Goal: Transaction & Acquisition: Purchase product/service

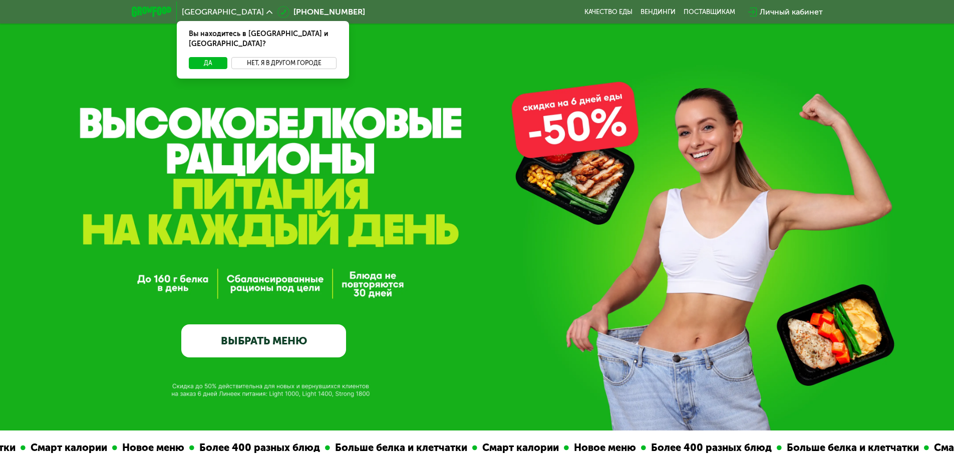
click at [286, 57] on button "Нет, я в другом городе" at bounding box center [284, 63] width 106 height 12
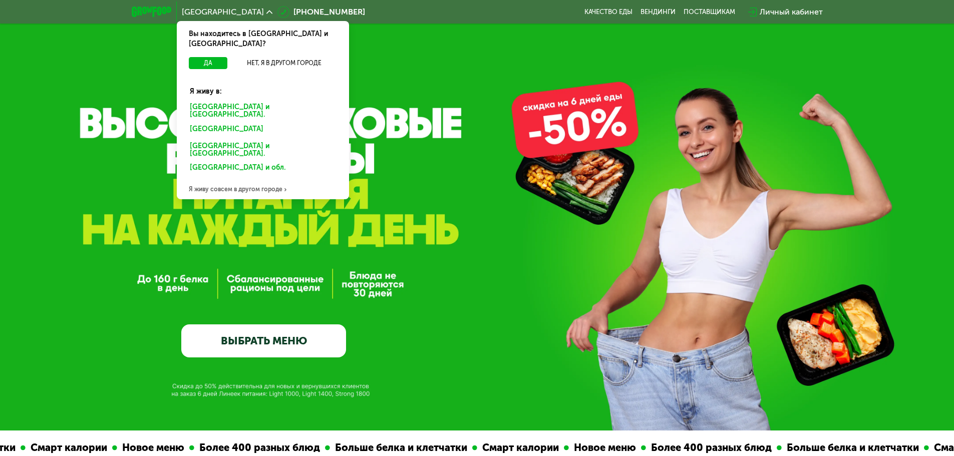
click at [237, 101] on div "Санкт-Петербурге и обл." at bounding box center [263, 111] width 160 height 21
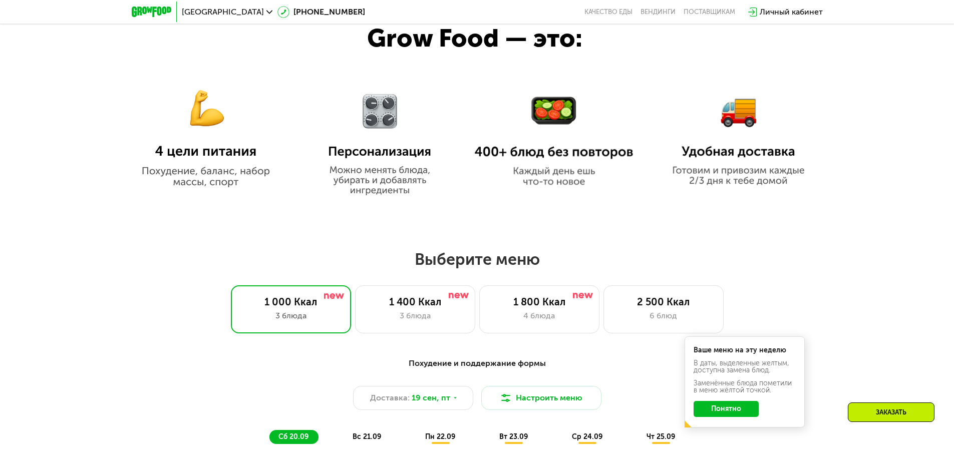
scroll to position [751, 0]
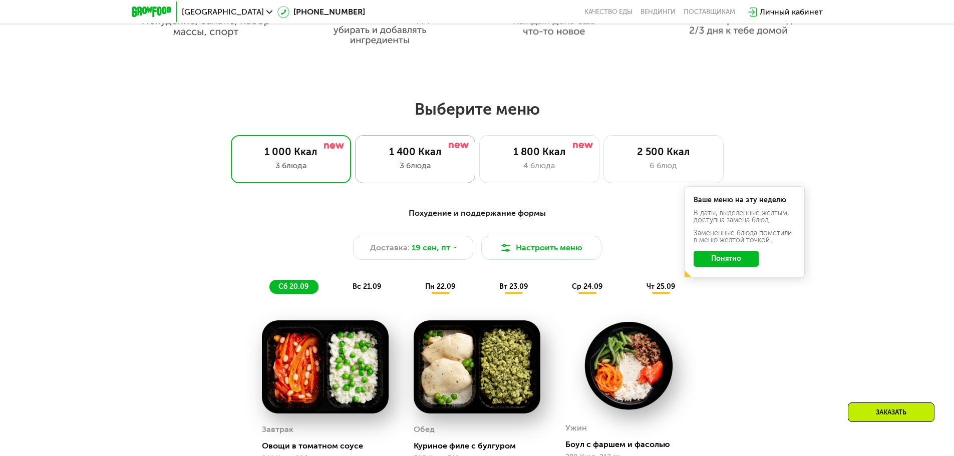
click at [431, 170] on div "3 блюда" at bounding box center [414, 166] width 99 height 12
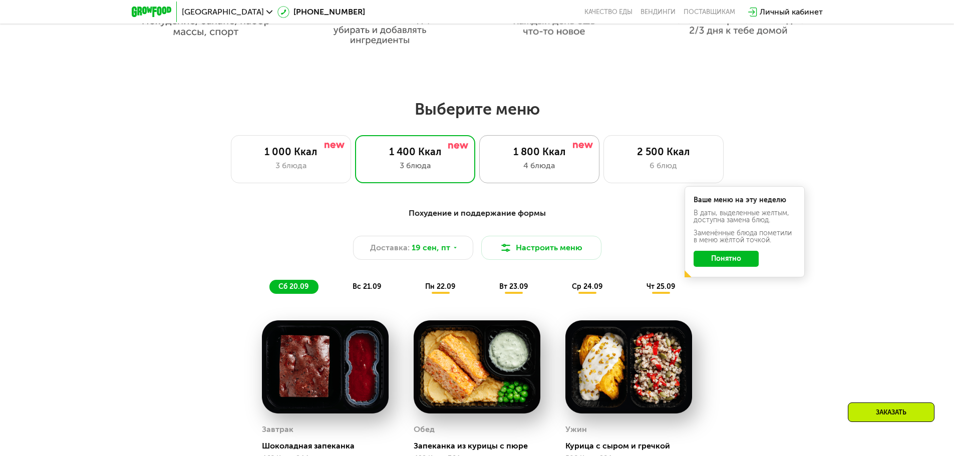
click at [507, 158] on div "1 800 Ккал" at bounding box center [539, 152] width 99 height 12
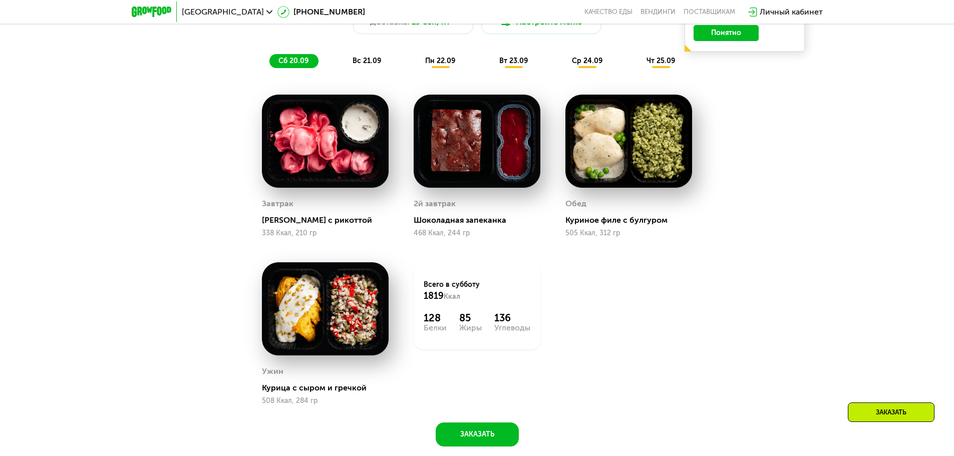
scroll to position [851, 0]
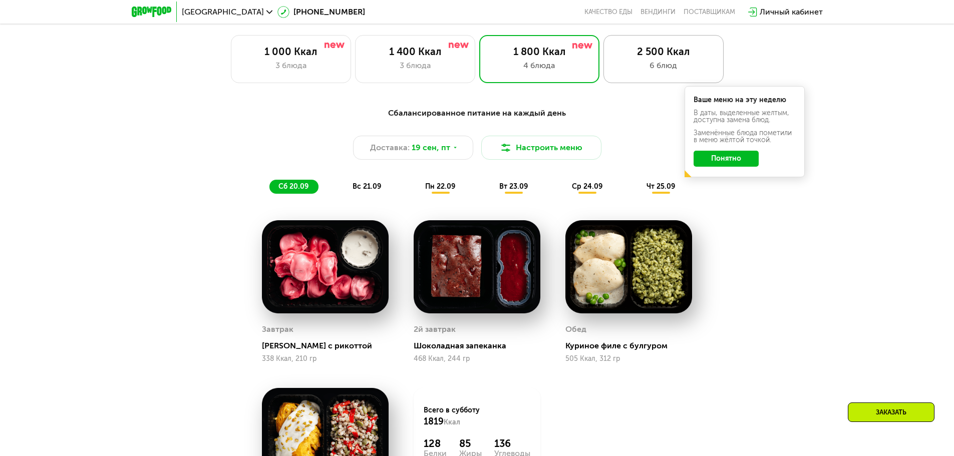
click at [641, 76] on div "2 500 Ккал 6 блюд" at bounding box center [663, 59] width 120 height 48
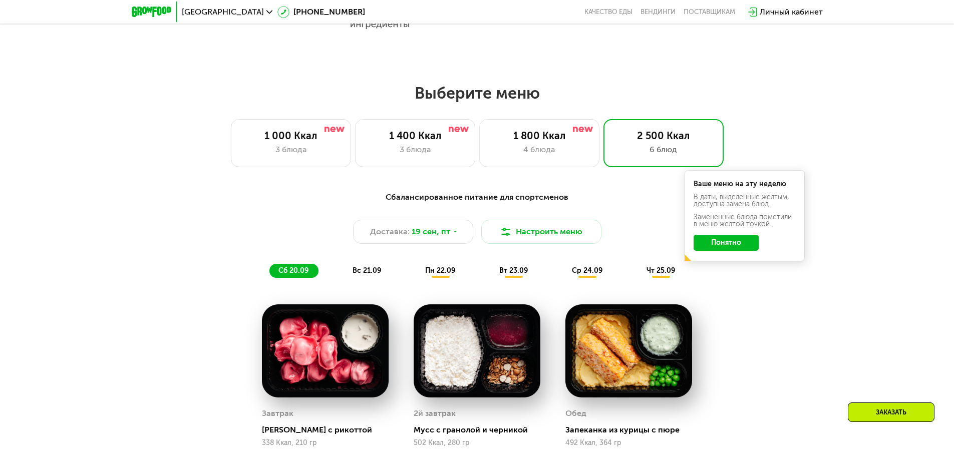
scroll to position [749, 0]
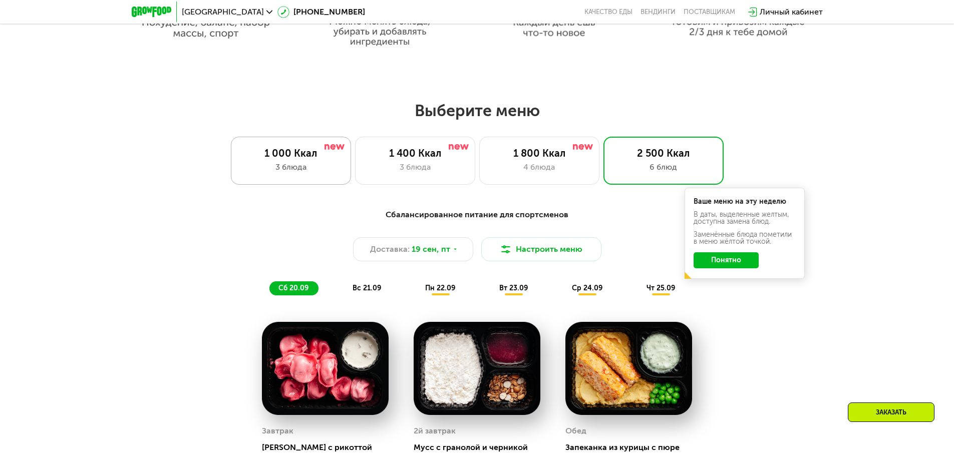
click at [333, 167] on div "3 блюда" at bounding box center [290, 167] width 99 height 12
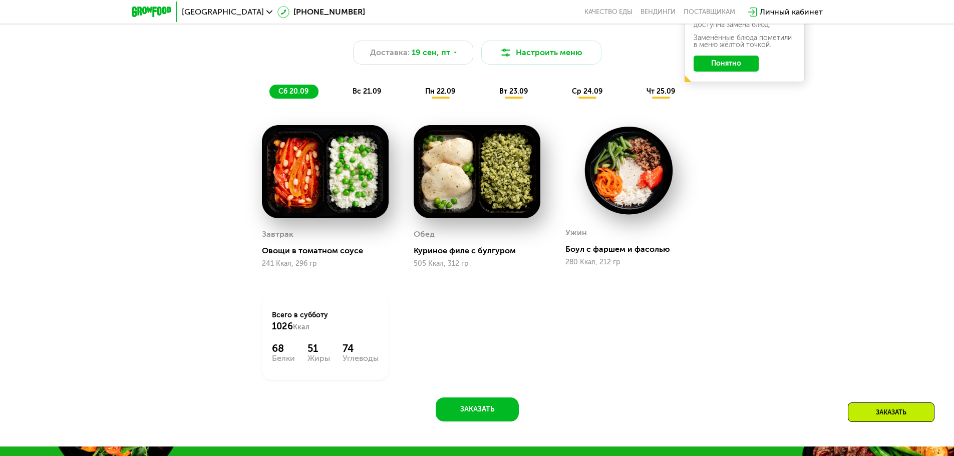
scroll to position [800, 0]
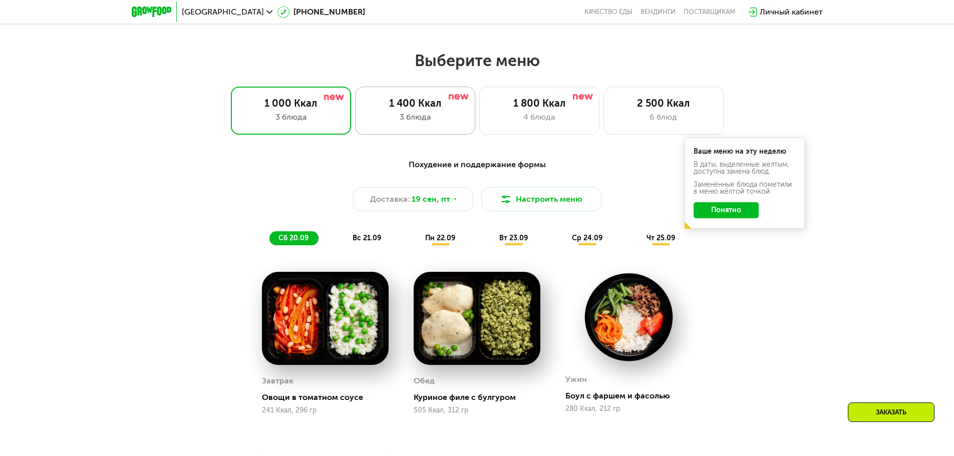
click at [404, 113] on div "1 400 Ккал 3 блюда" at bounding box center [415, 111] width 120 height 48
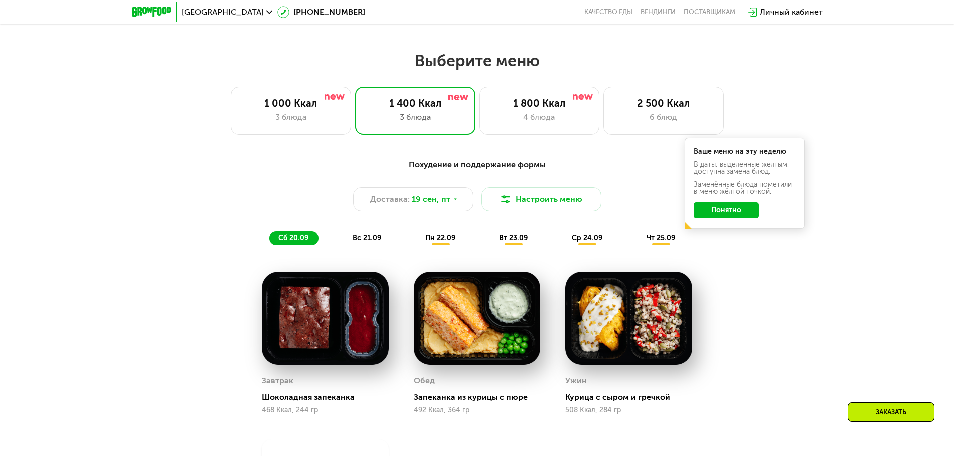
click at [709, 214] on button "Понятно" at bounding box center [725, 210] width 65 height 16
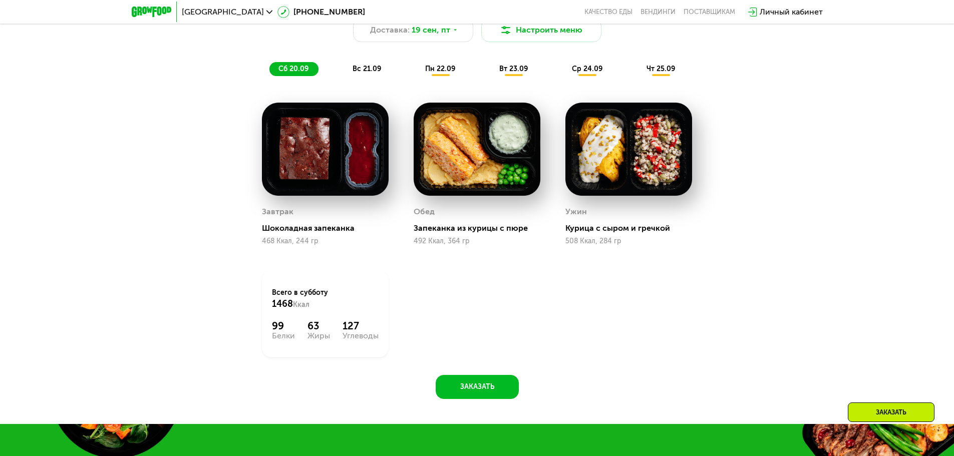
scroll to position [850, 0]
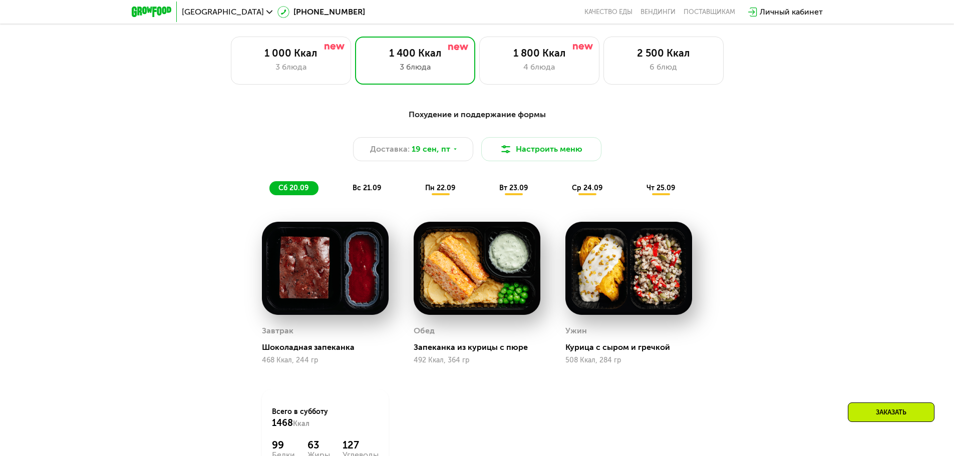
click at [432, 191] on span "пн 22.09" at bounding box center [440, 188] width 30 height 9
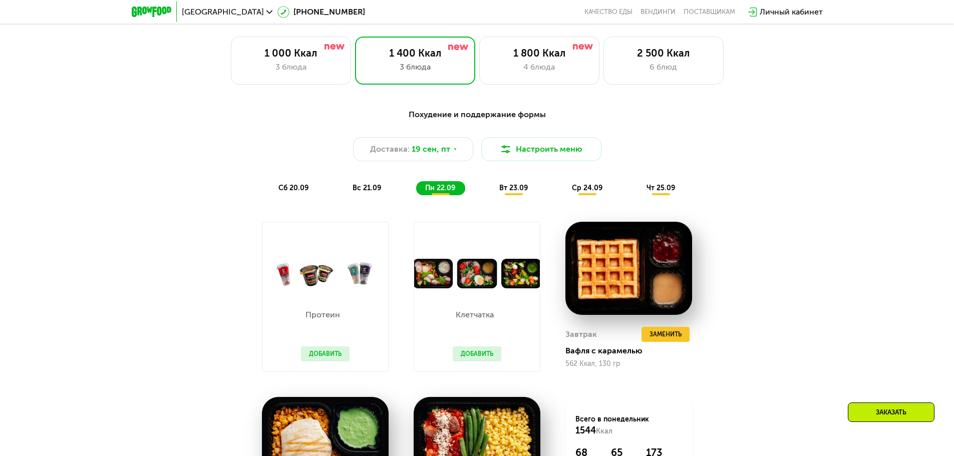
click at [501, 192] on span "вт 23.09" at bounding box center [513, 188] width 29 height 9
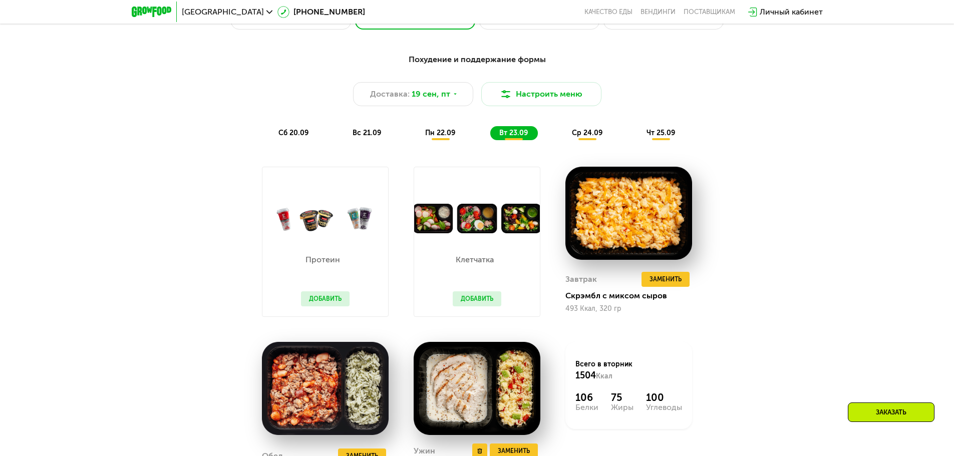
scroll to position [900, 0]
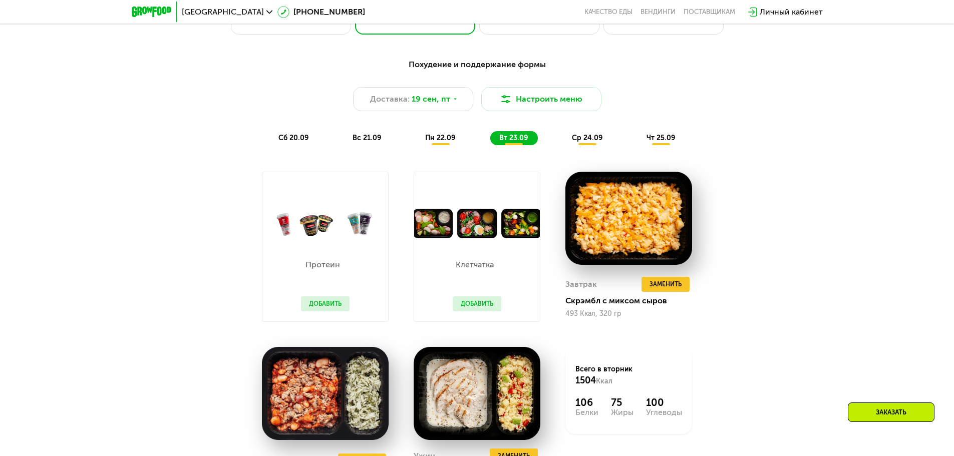
click at [585, 141] on span "ср 24.09" at bounding box center [587, 138] width 31 height 9
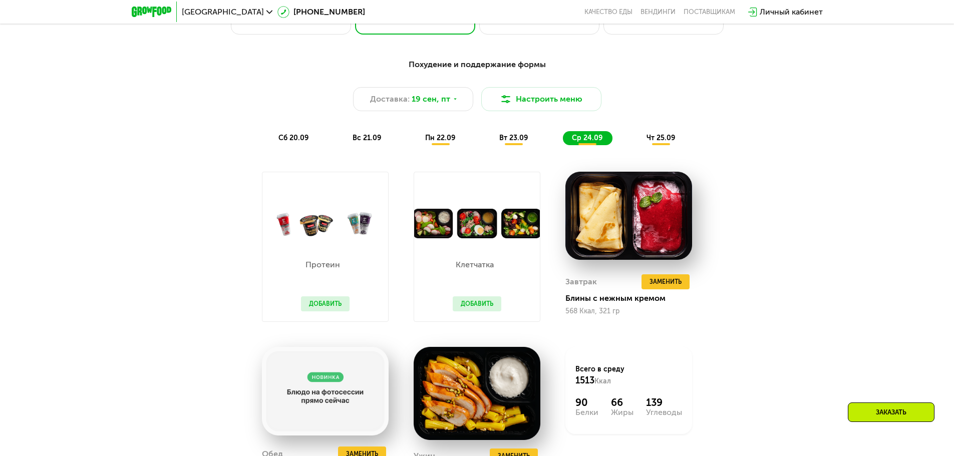
click at [642, 140] on div "чт 25.09" at bounding box center [661, 138] width 48 height 14
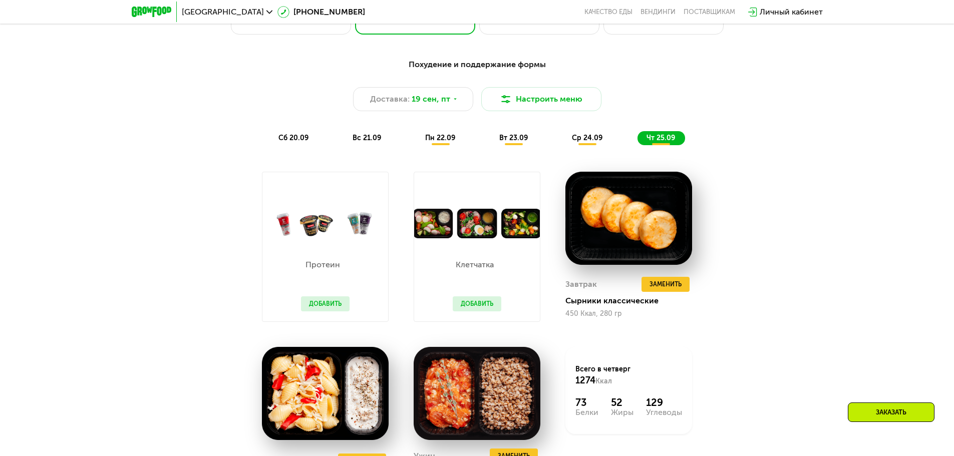
click at [580, 145] on div "ср 24.09" at bounding box center [588, 138] width 50 height 14
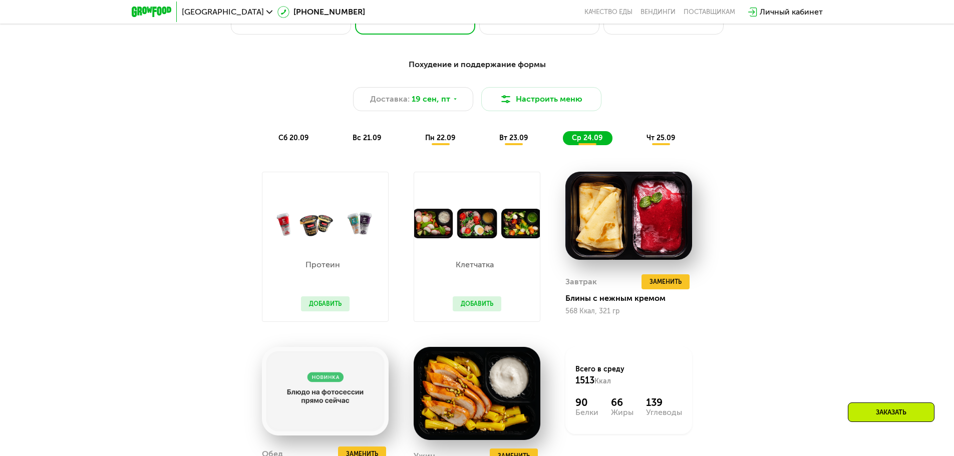
click at [512, 142] on span "вт 23.09" at bounding box center [513, 138] width 29 height 9
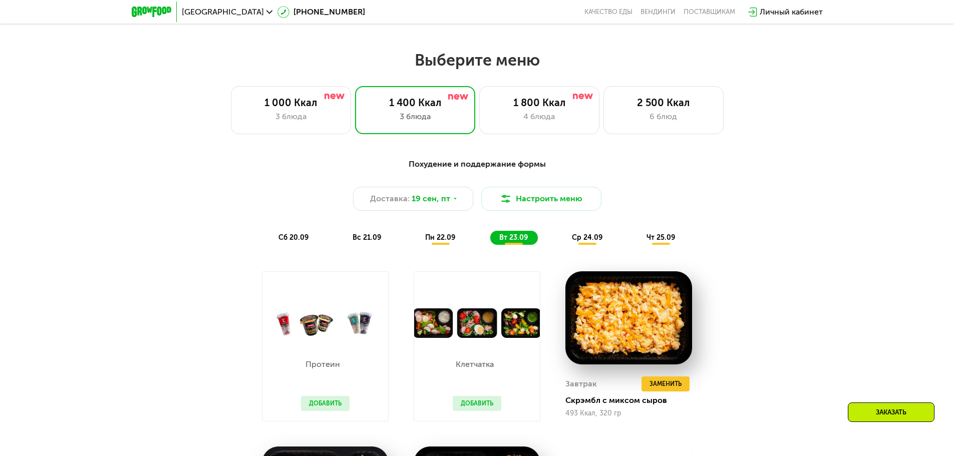
scroll to position [800, 0]
click at [434, 198] on span "19 сен, пт" at bounding box center [431, 199] width 39 height 12
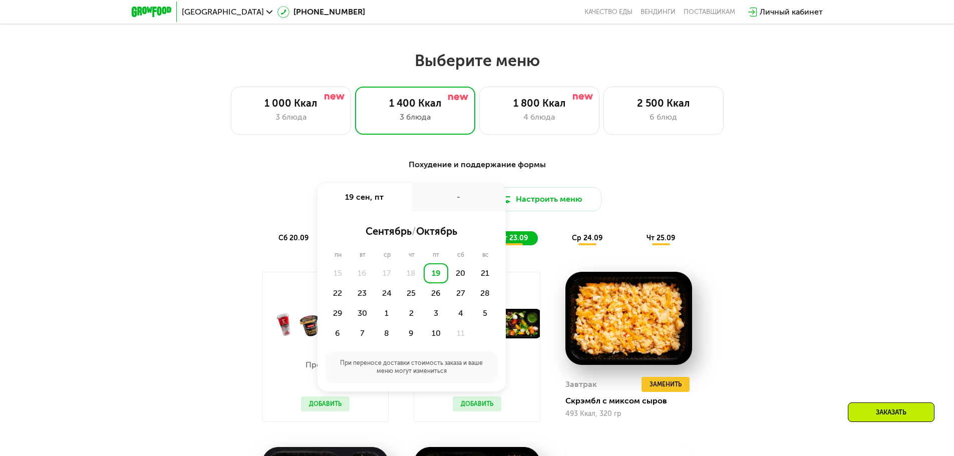
click at [434, 198] on div "-" at bounding box center [459, 197] width 94 height 28
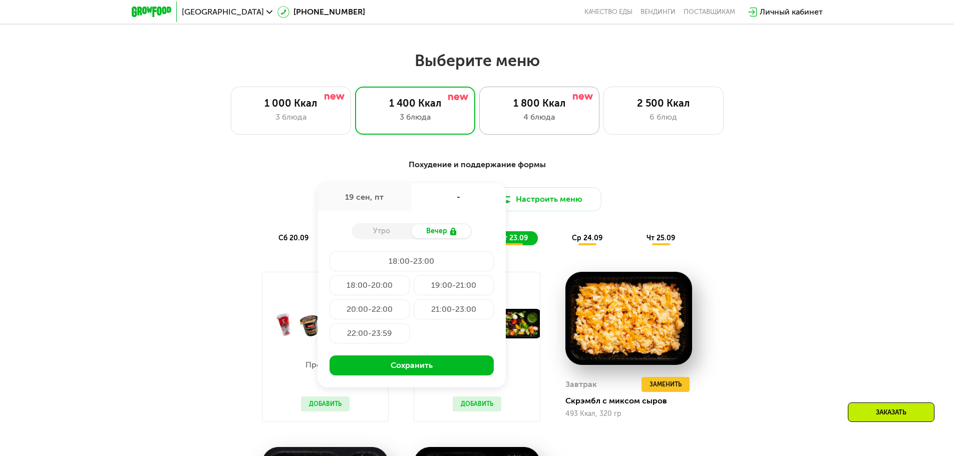
click at [540, 135] on div "1 800 Ккал 4 блюда" at bounding box center [539, 111] width 120 height 48
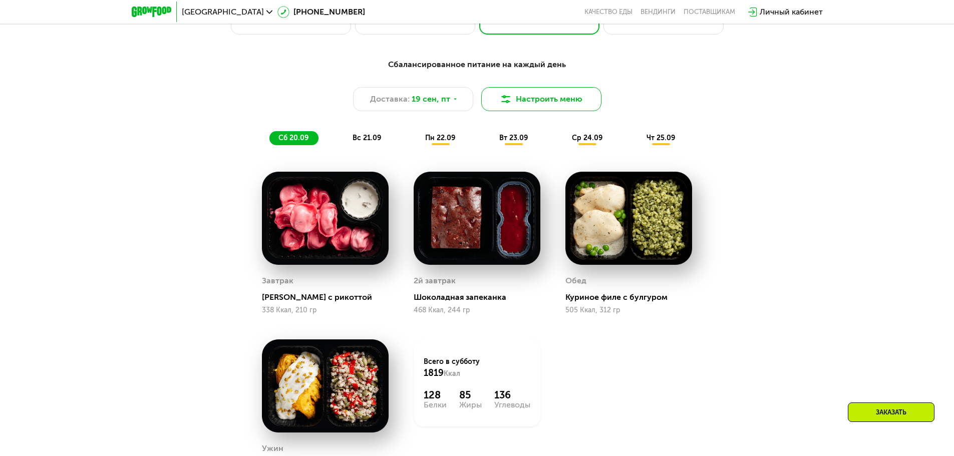
scroll to position [950, 0]
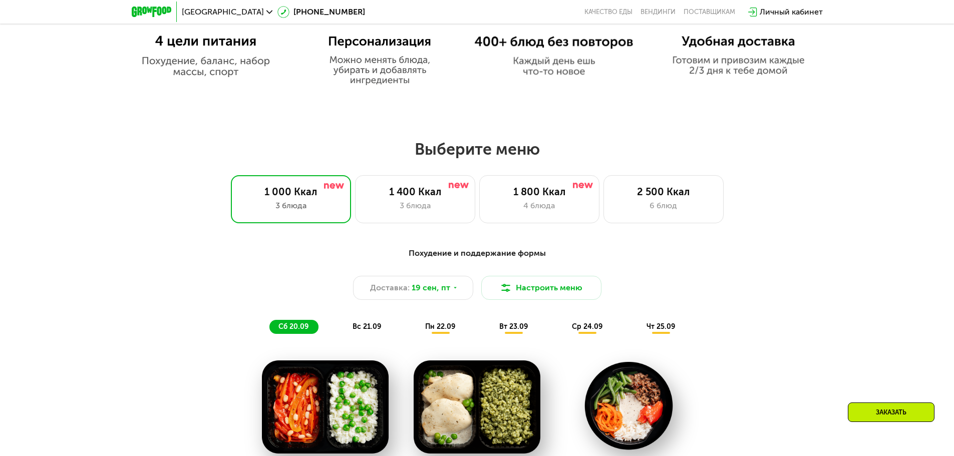
scroll to position [801, 0]
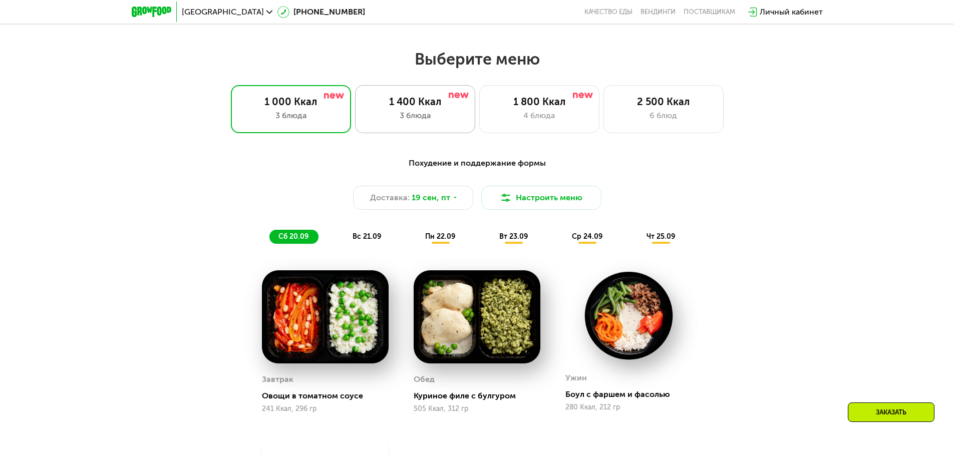
click at [412, 116] on div "3 блюда" at bounding box center [414, 116] width 99 height 12
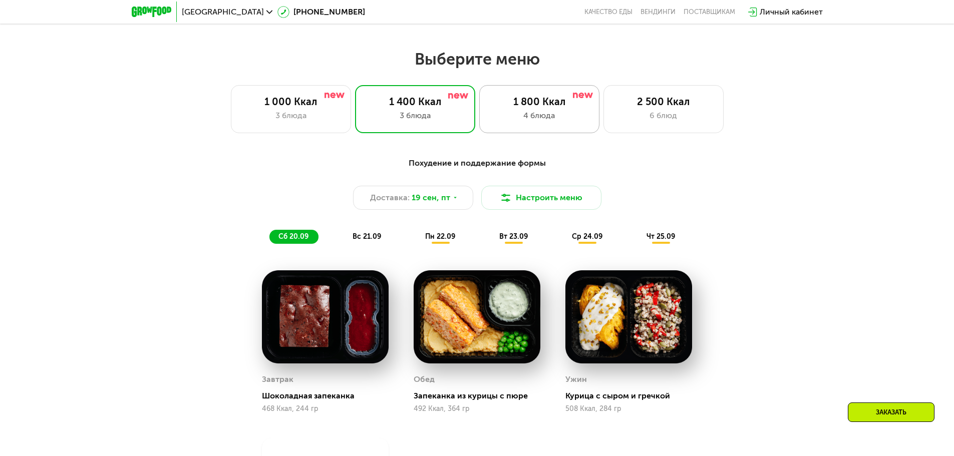
click at [535, 108] on div "1 800 Ккал" at bounding box center [539, 102] width 99 height 12
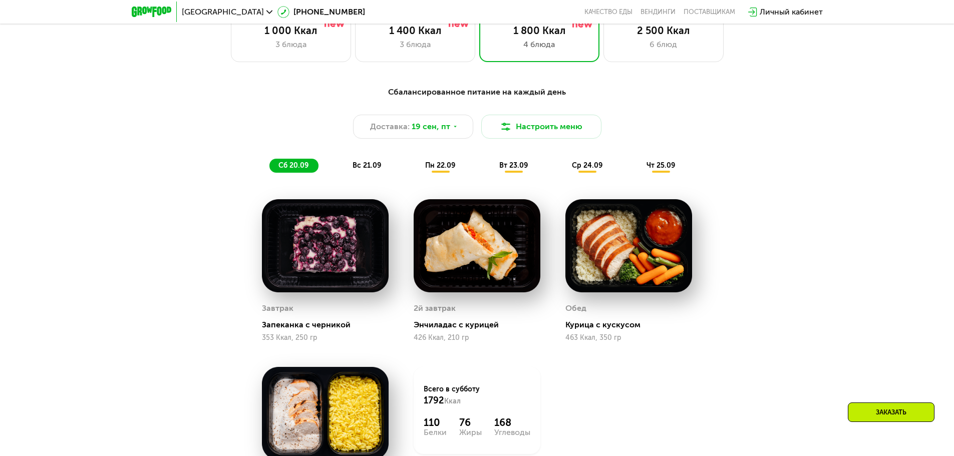
scroll to position [712, 0]
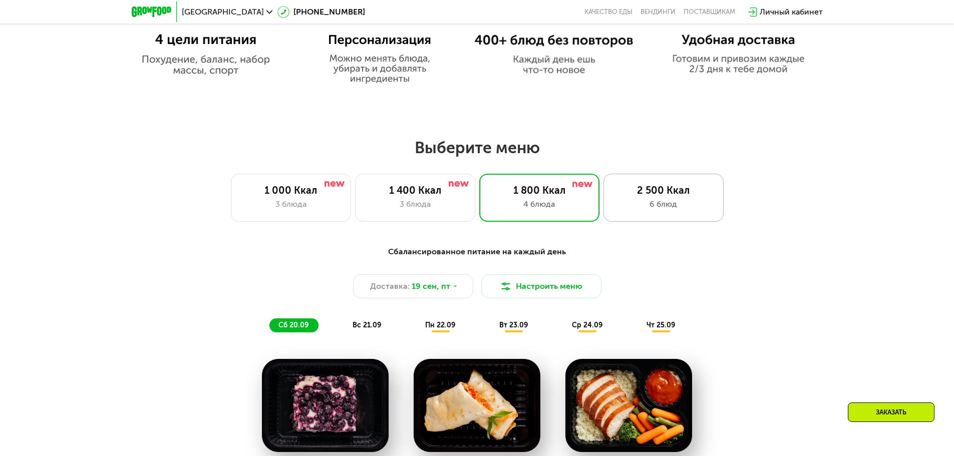
click at [625, 196] on div "2 500 Ккал" at bounding box center [663, 190] width 99 height 12
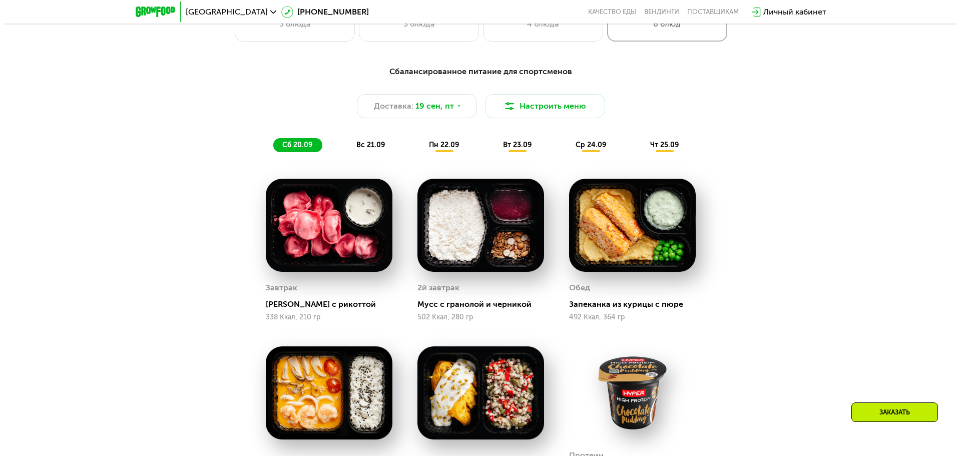
scroll to position [913, 0]
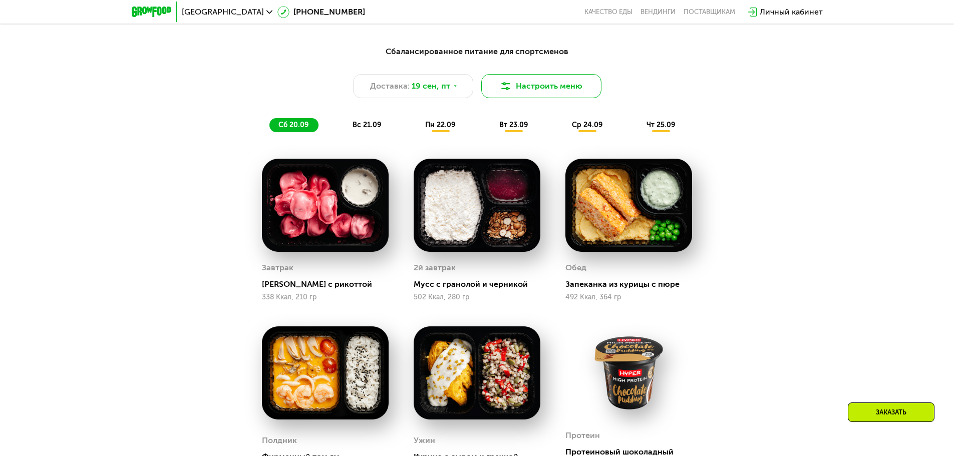
click at [546, 92] on button "Настроить меню" at bounding box center [541, 86] width 120 height 24
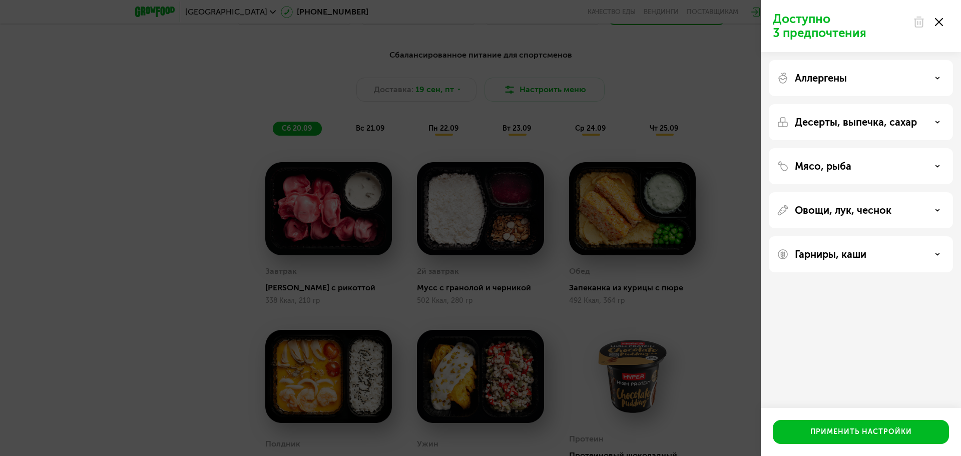
click at [820, 166] on p "Мясо, рыба" at bounding box center [823, 166] width 57 height 12
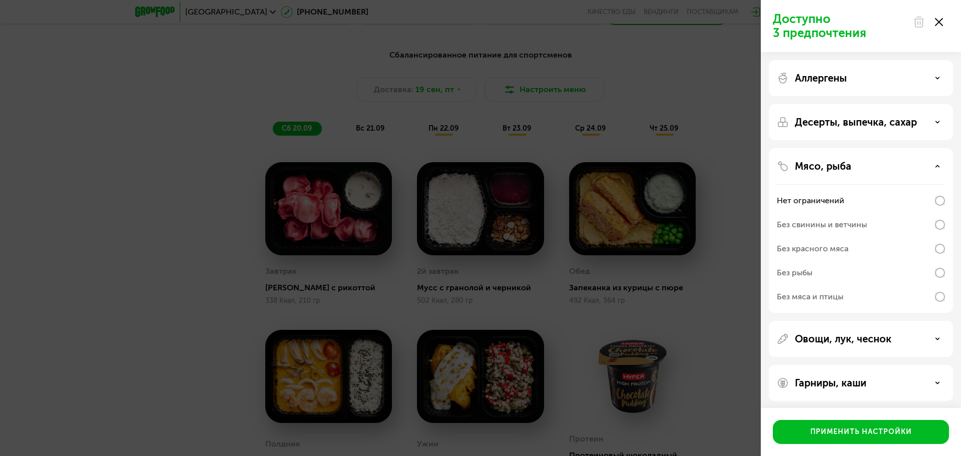
click at [912, 267] on div "Без рыбы" at bounding box center [861, 273] width 168 height 24
click at [907, 131] on div "Десерты, выпечка, сахар" at bounding box center [861, 122] width 184 height 36
click at [895, 119] on p "Десерты, выпечка, сахар" at bounding box center [856, 122] width 122 height 12
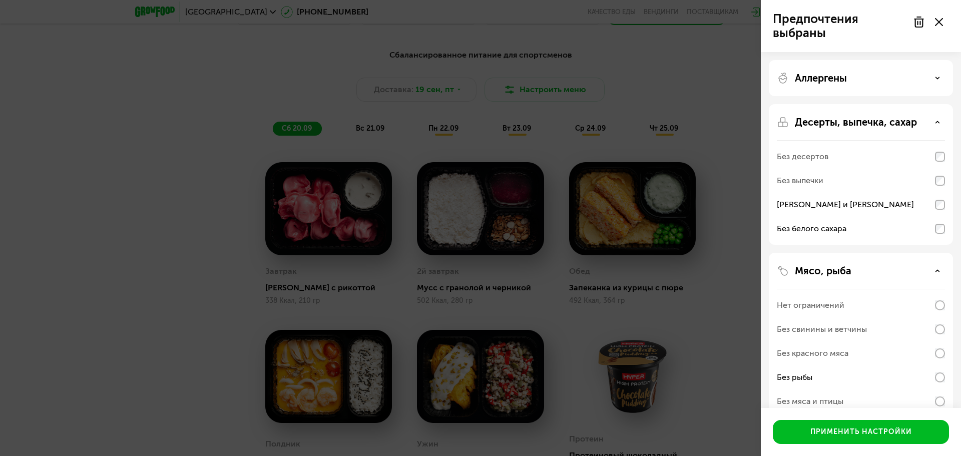
click at [940, 187] on div "Без выпечки" at bounding box center [861, 181] width 168 height 24
click at [943, 162] on div "Без десертов" at bounding box center [861, 157] width 168 height 24
click at [941, 175] on div "Без выпечки" at bounding box center [861, 181] width 168 height 24
click at [896, 123] on p "Десерты, выпечка, сахар" at bounding box center [856, 122] width 122 height 12
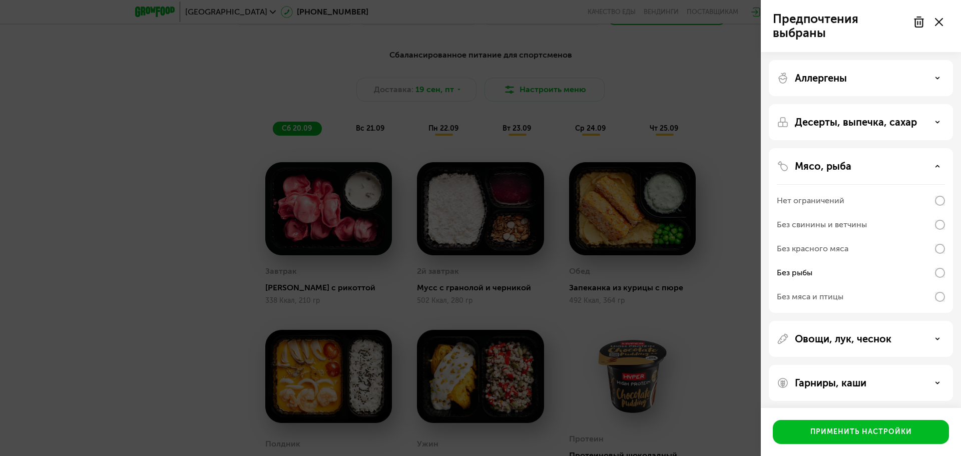
click at [881, 84] on div "Аллергены" at bounding box center [861, 78] width 184 height 36
click at [938, 79] on use at bounding box center [938, 78] width 4 height 2
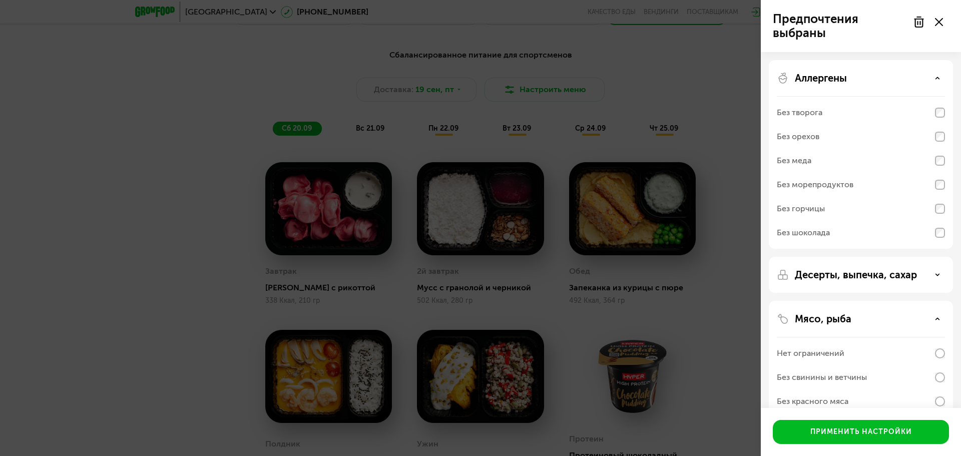
click at [871, 78] on div "Аллергены" at bounding box center [861, 78] width 168 height 12
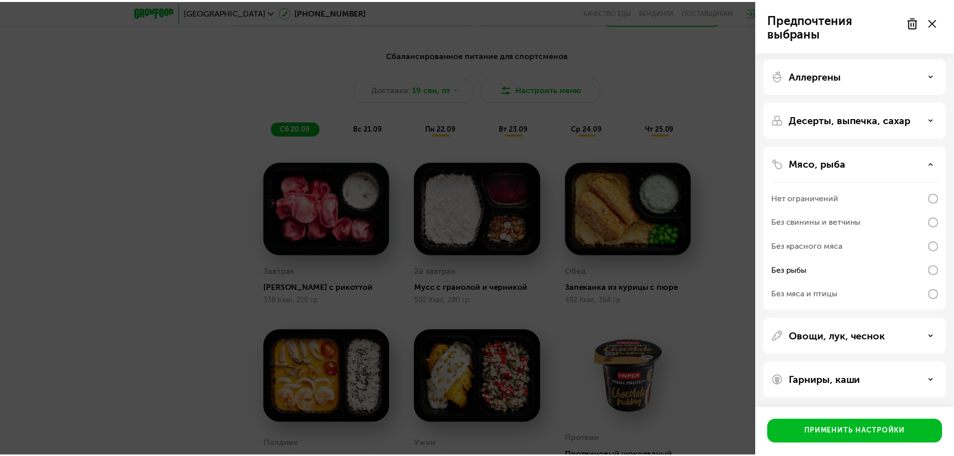
scroll to position [3, 0]
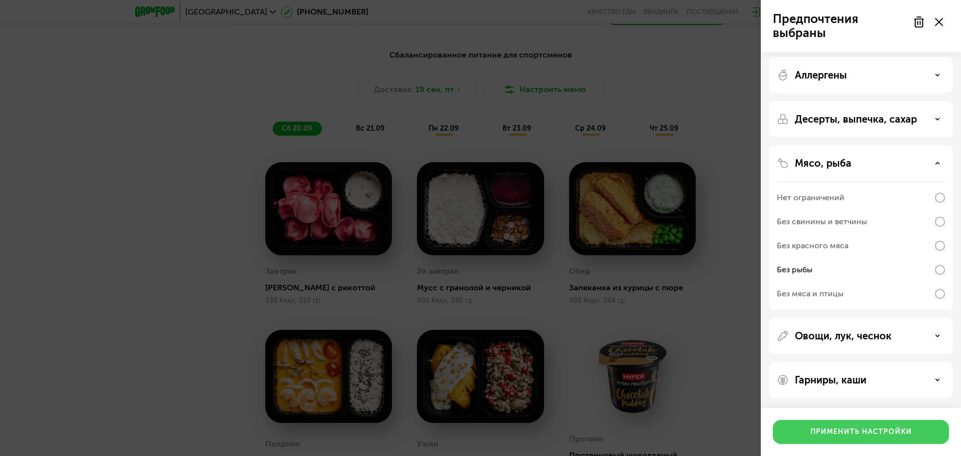
click at [848, 434] on div "Применить настройки" at bounding box center [862, 432] width 102 height 10
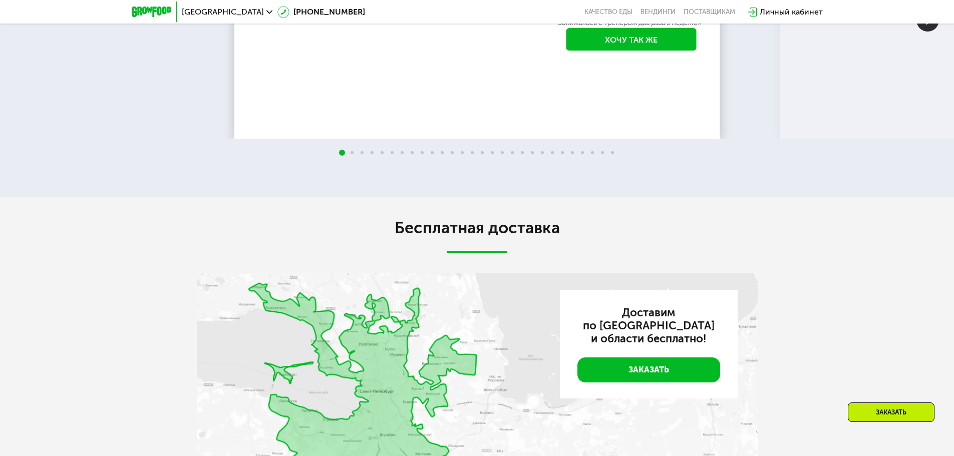
scroll to position [2314, 0]
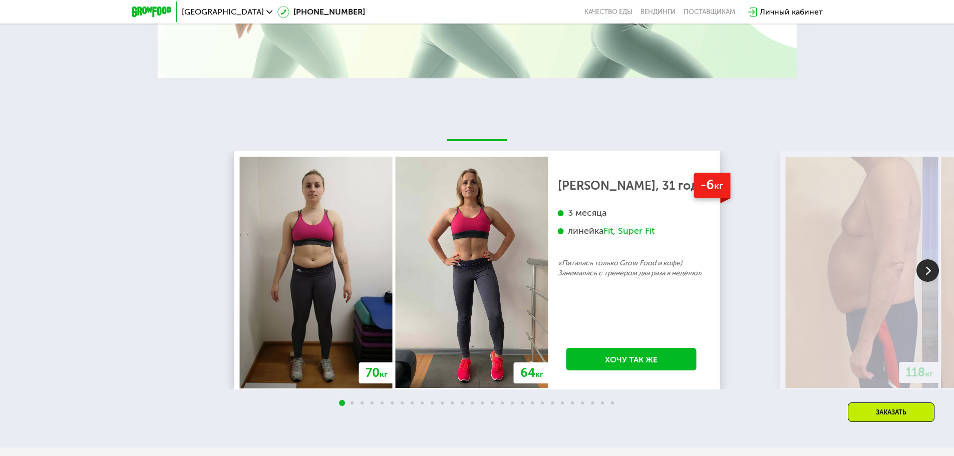
click at [921, 270] on img at bounding box center [927, 270] width 23 height 23
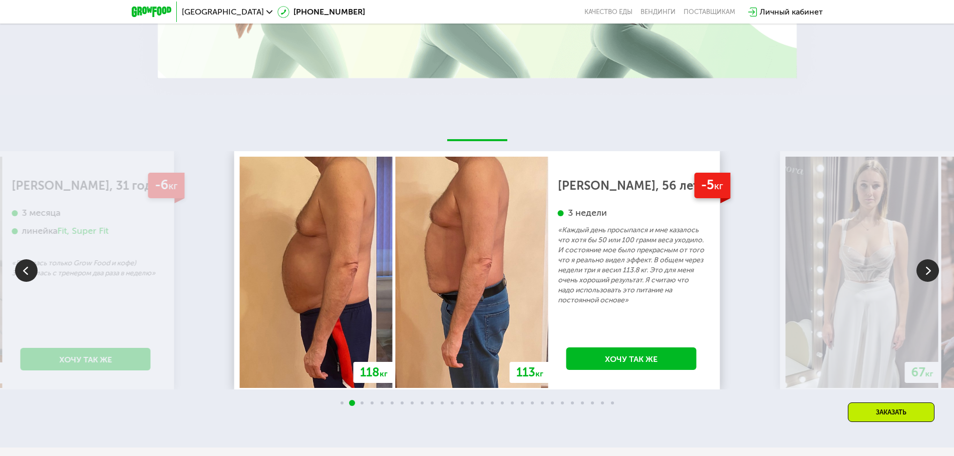
click at [921, 270] on img at bounding box center [927, 270] width 23 height 23
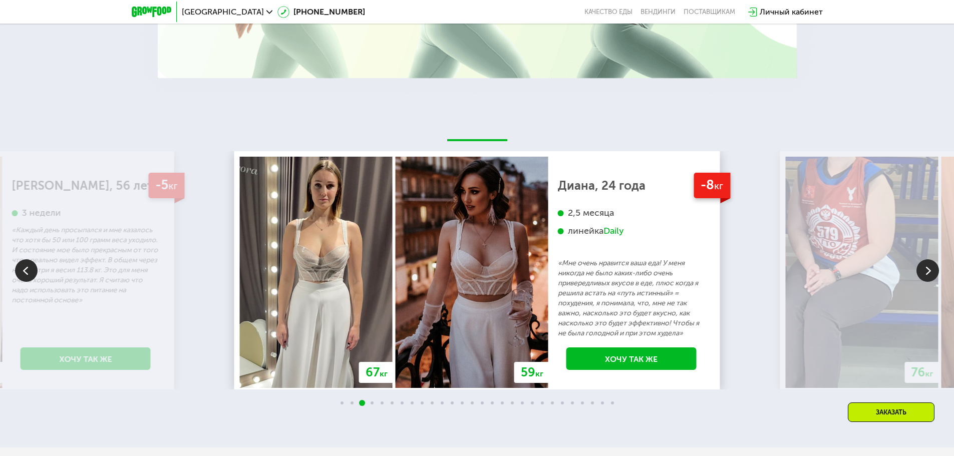
click at [921, 270] on img at bounding box center [927, 270] width 23 height 23
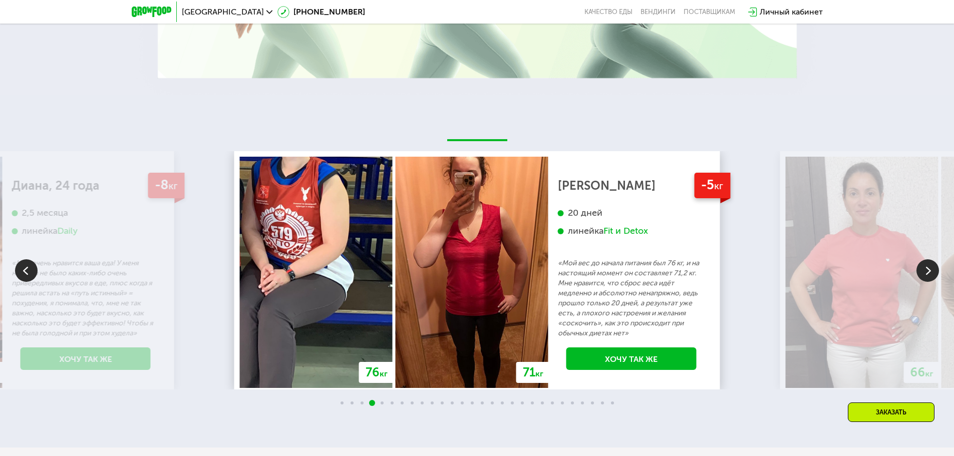
click at [921, 270] on img at bounding box center [927, 270] width 23 height 23
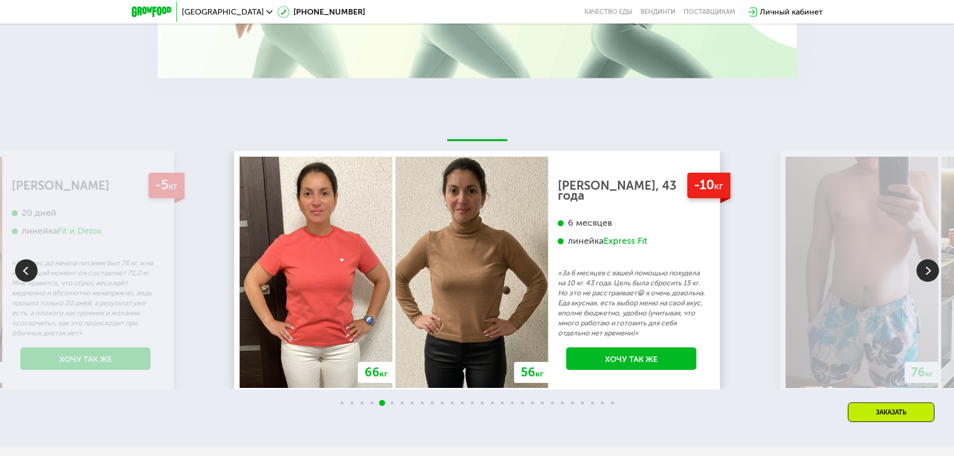
click at [921, 270] on img at bounding box center [927, 270] width 23 height 23
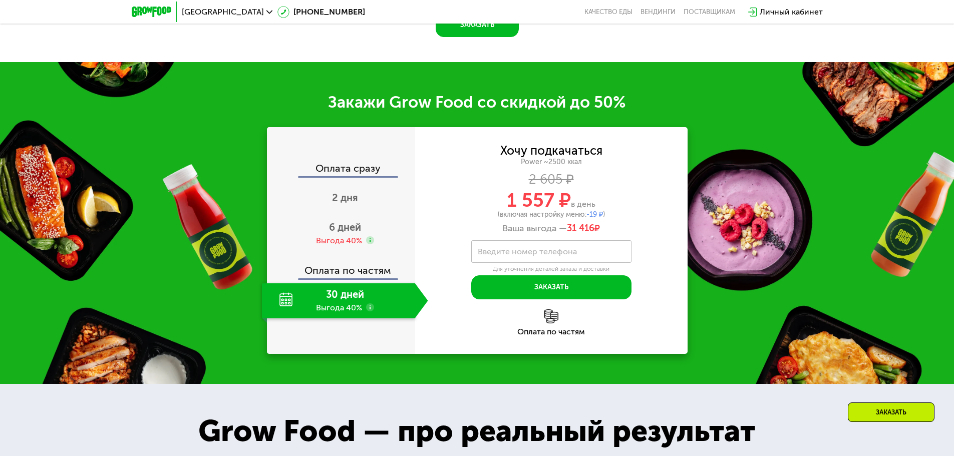
scroll to position [1513, 0]
